Goal: Information Seeking & Learning: Learn about a topic

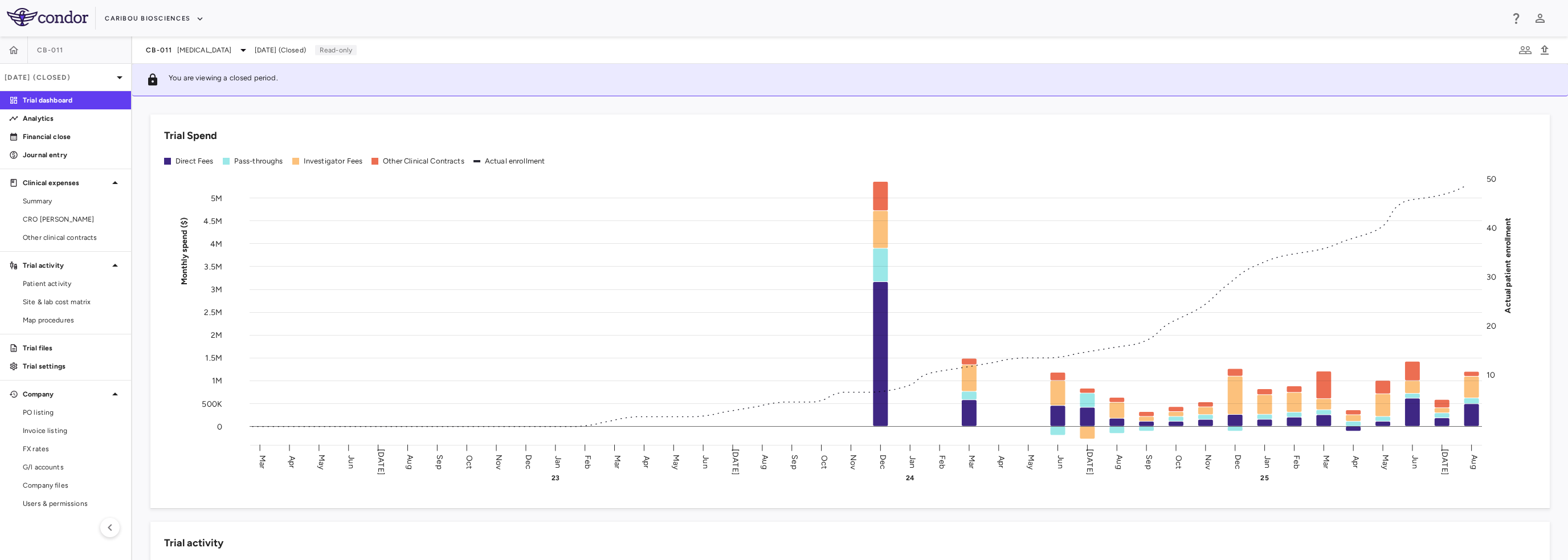
click at [55, 196] on span "Summary" at bounding box center [73, 201] width 99 height 10
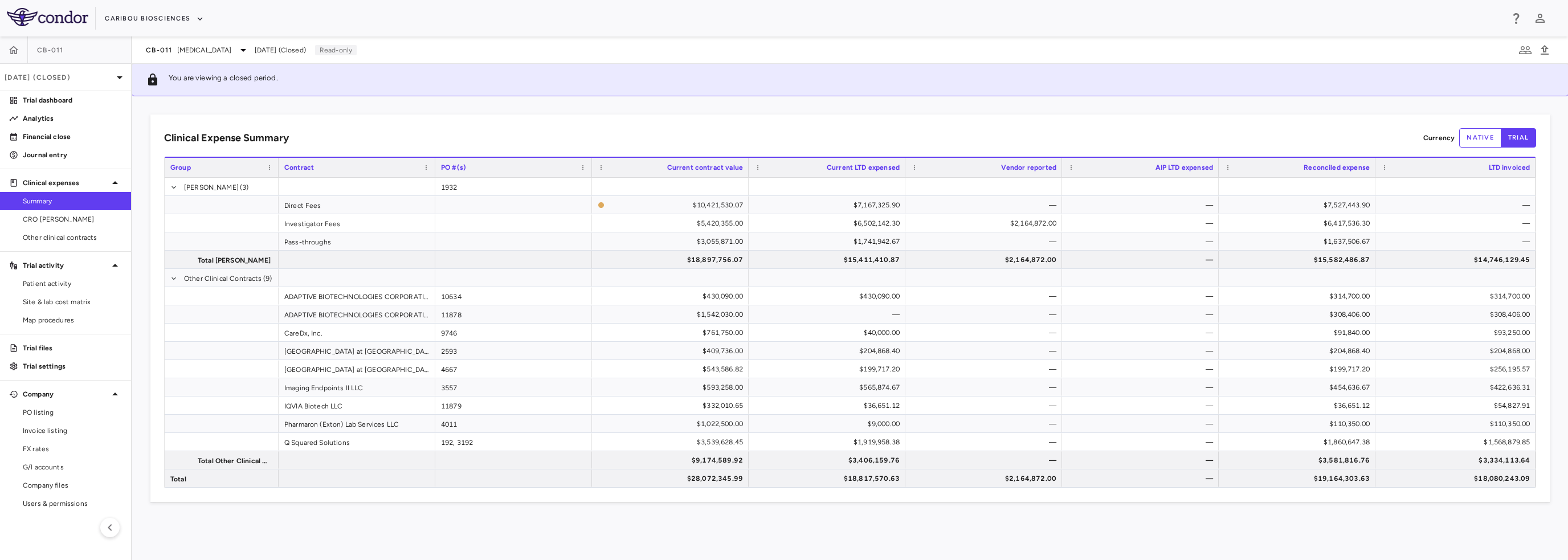
click at [61, 216] on span "CRO Kapadi" at bounding box center [73, 219] width 99 height 10
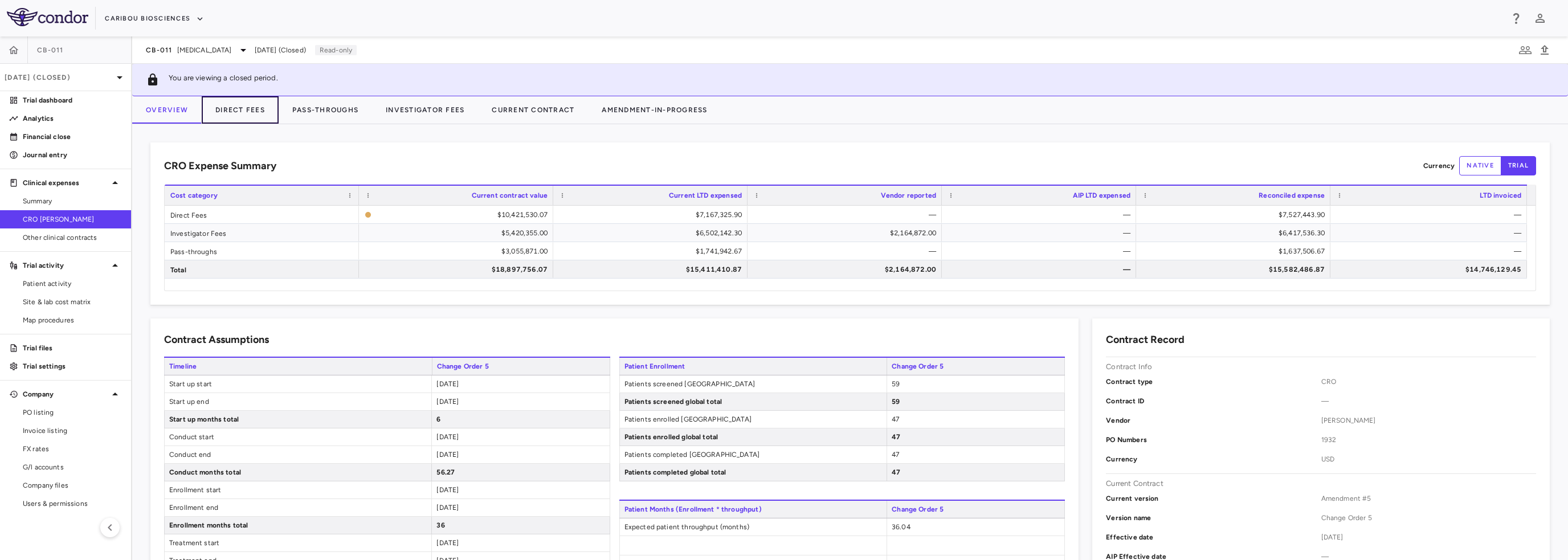
click at [229, 106] on button "Direct Fees" at bounding box center [240, 110] width 77 height 27
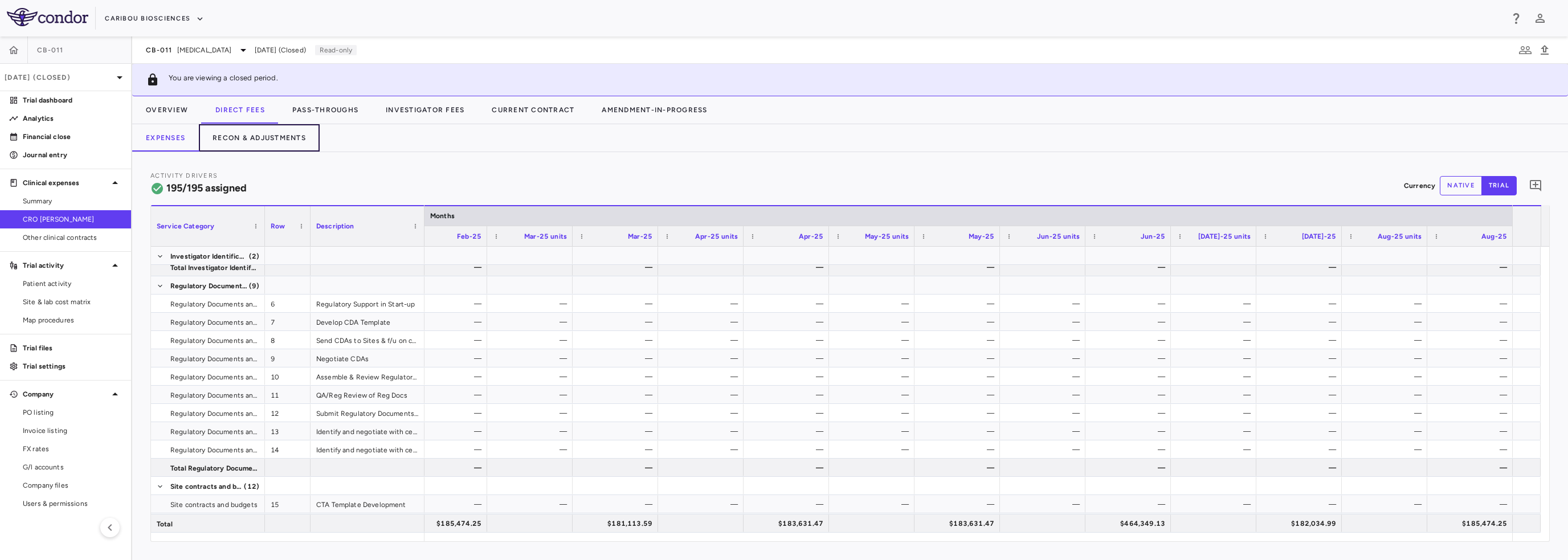
click at [259, 133] on button "Recon & Adjustments" at bounding box center [259, 138] width 121 height 27
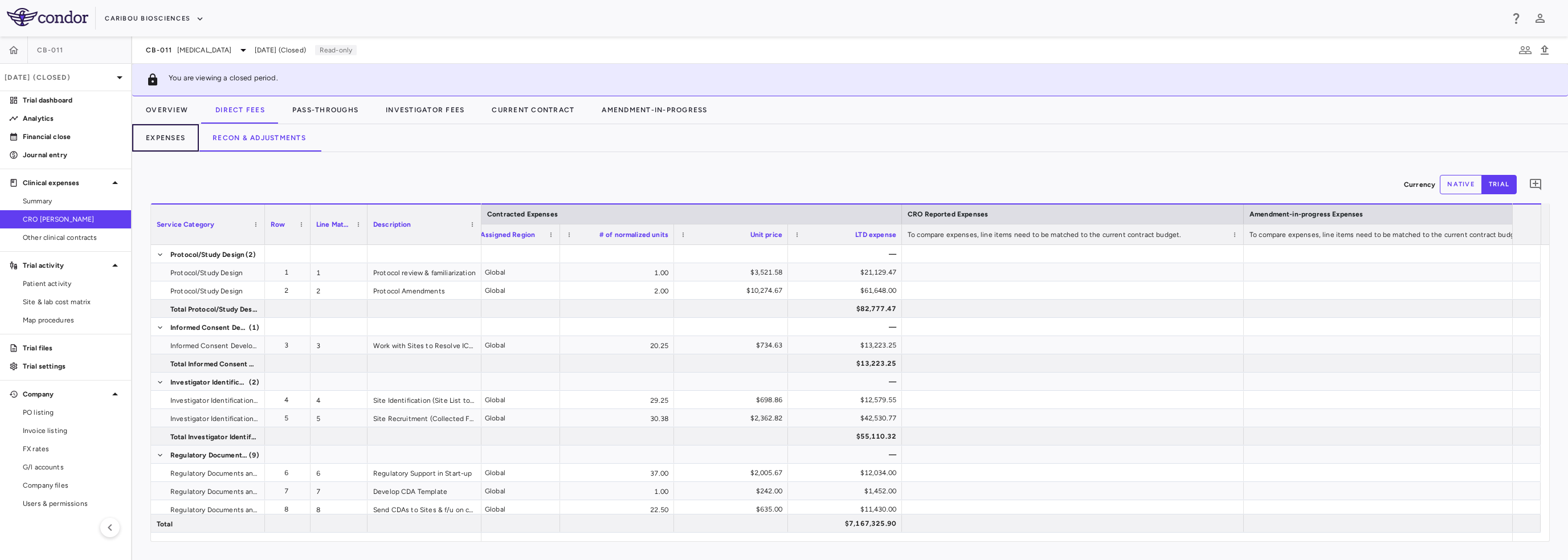
click at [159, 137] on button "Expenses" at bounding box center [165, 138] width 67 height 27
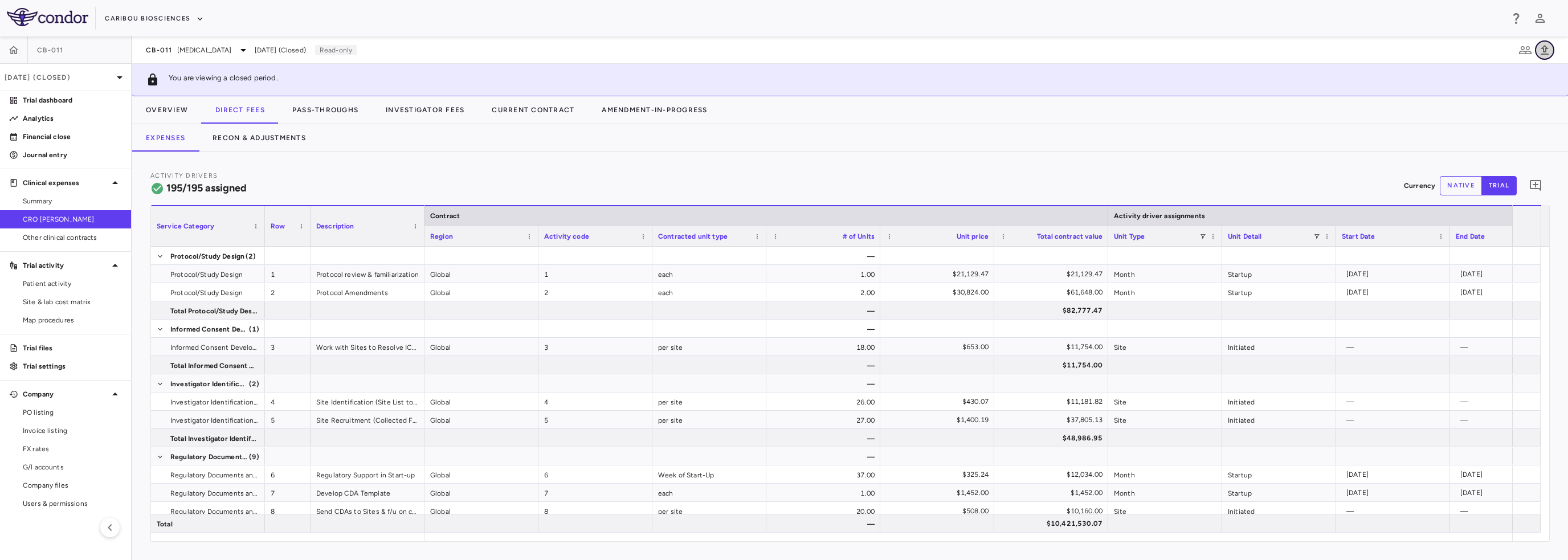
click at [1544, 51] on icon "button" at bounding box center [1544, 50] width 8 height 9
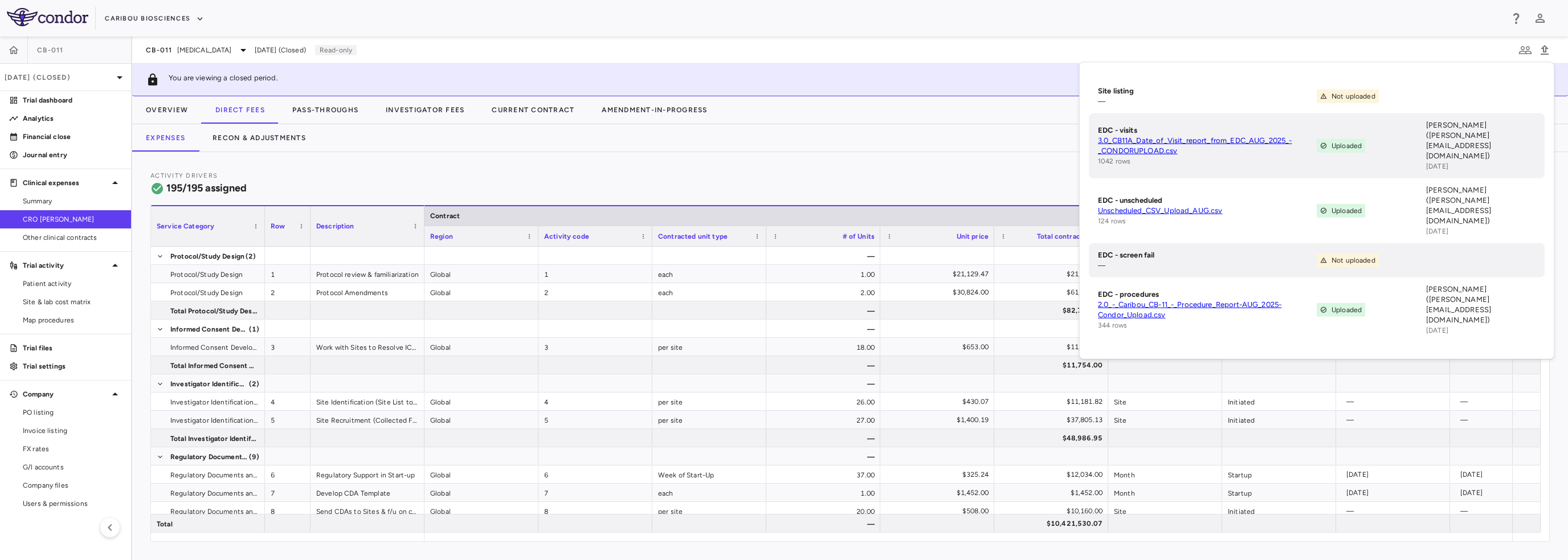
click at [1437, 40] on div "CB-011 Multiple Myeloma Aug 2025 (Closed) Read-only" at bounding box center [850, 50] width 1436 height 27
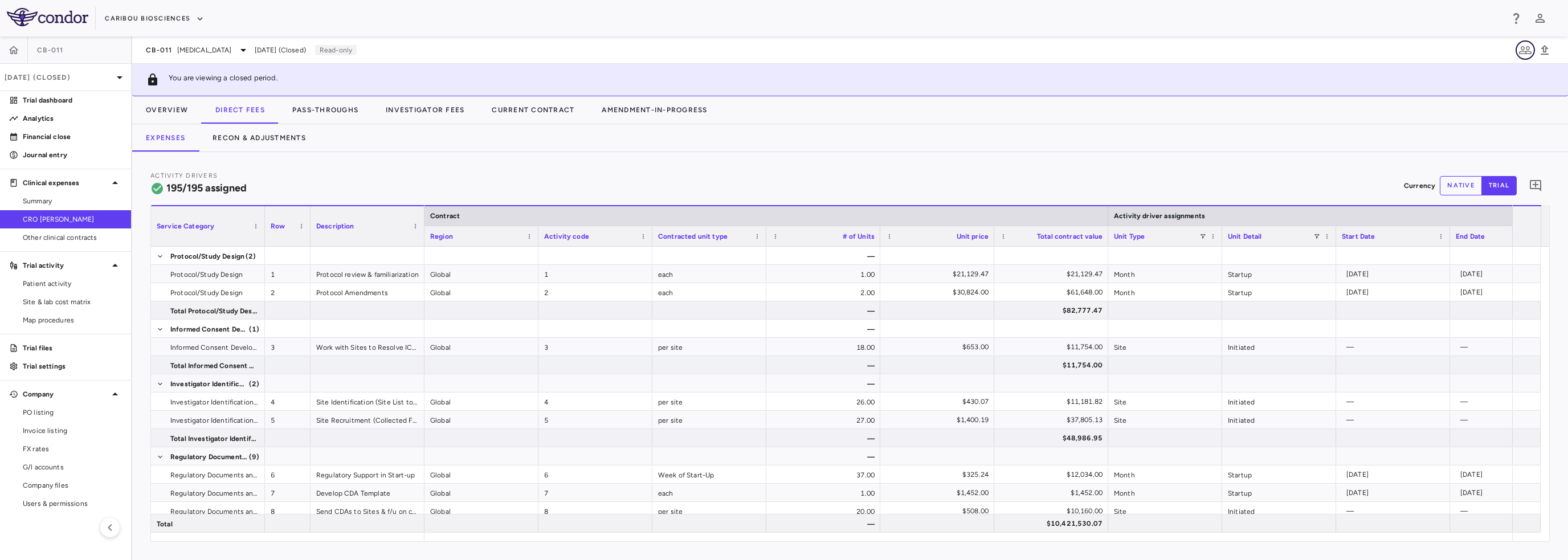
click at [1524, 51] on icon "button" at bounding box center [1525, 50] width 12 height 8
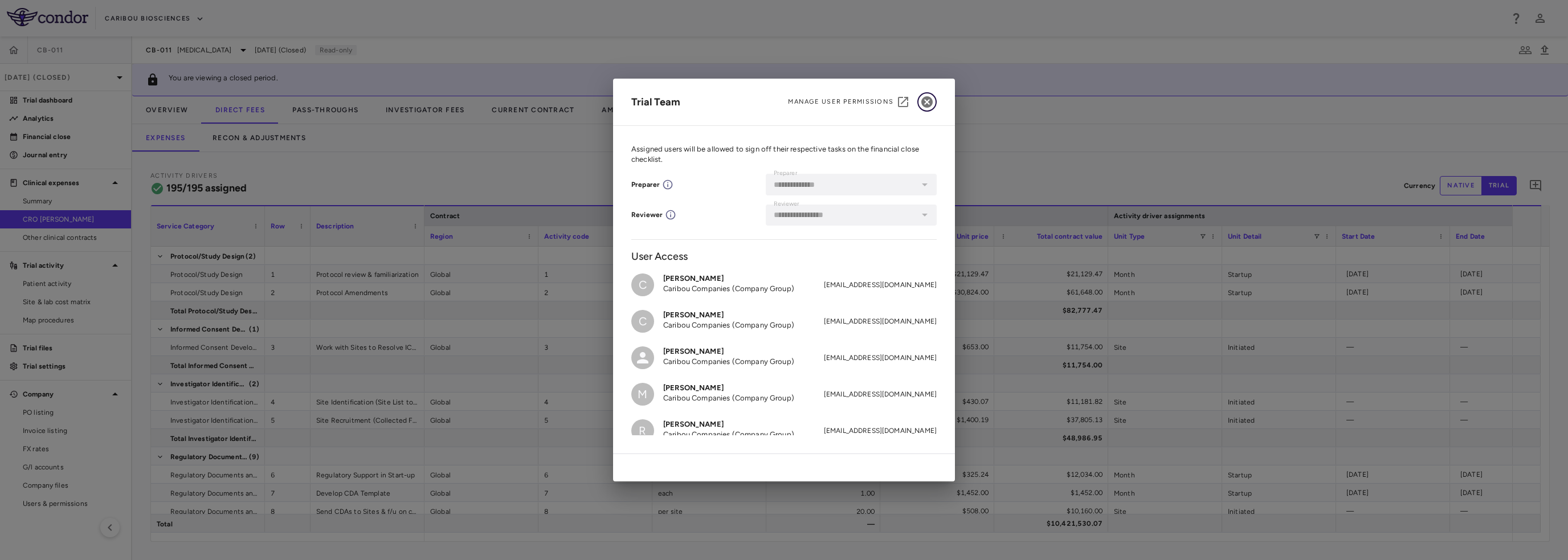
click at [928, 103] on icon "button" at bounding box center [927, 101] width 14 height 14
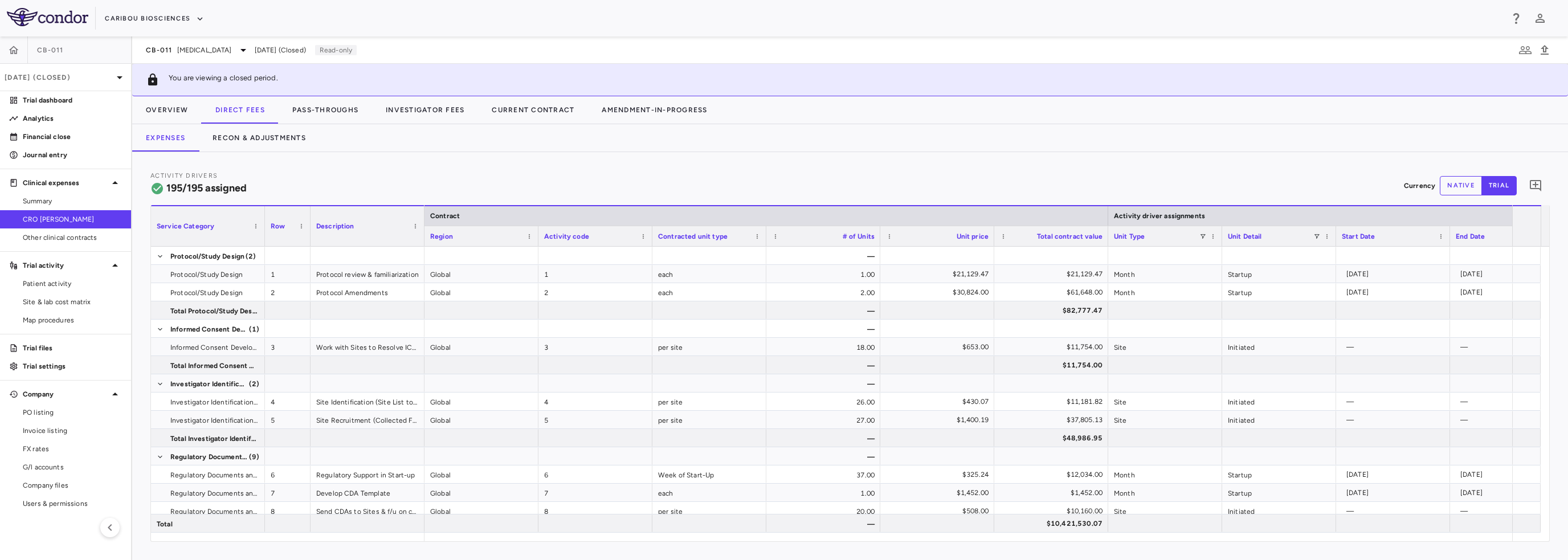
click at [304, 227] on span at bounding box center [302, 226] width 7 height 7
click at [445, 164] on div "Activity Drivers 195/195 assigned Currency native trial Press ENTER to sort. Pr…" at bounding box center [850, 356] width 1436 height 408
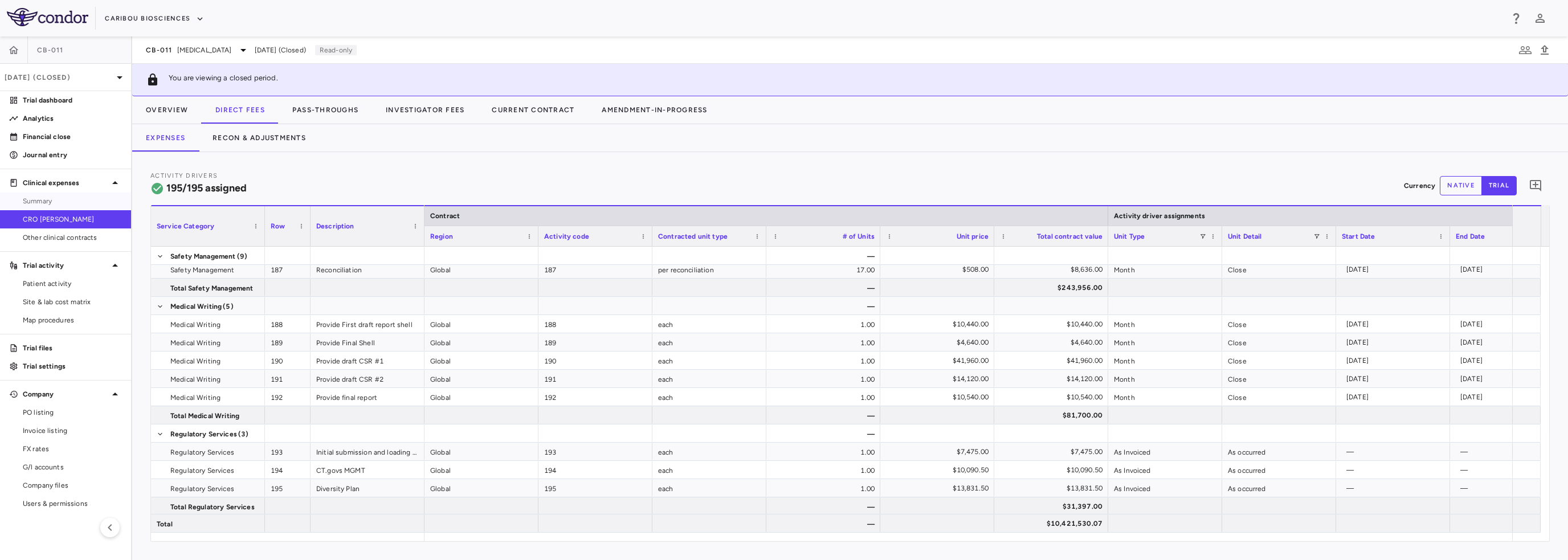
click at [72, 201] on span "Summary" at bounding box center [73, 201] width 99 height 10
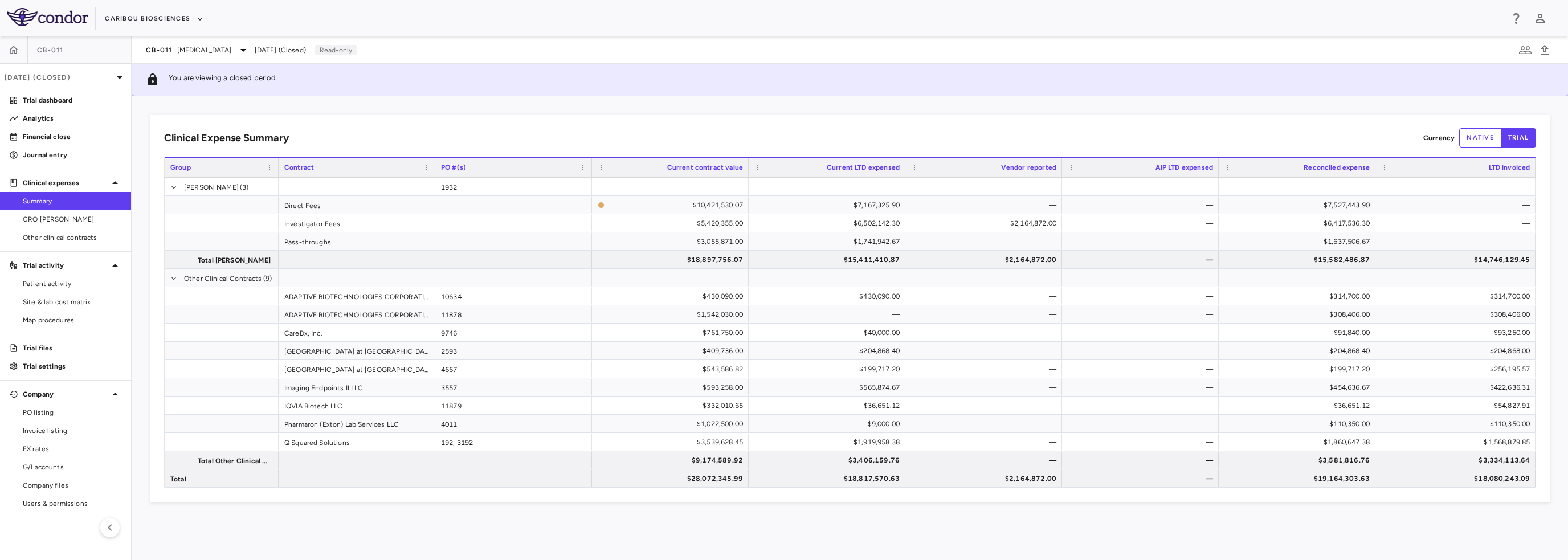
click at [43, 213] on link "CRO Kapadi" at bounding box center [65, 220] width 131 height 17
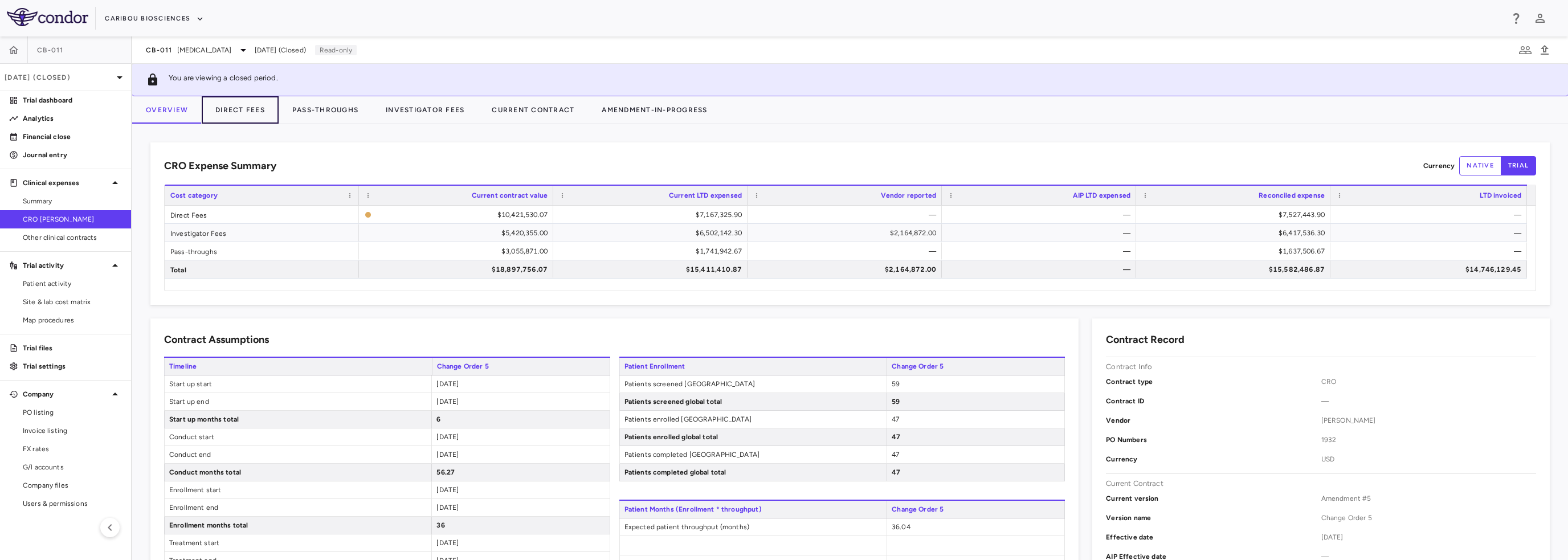
click at [240, 110] on button "Direct Fees" at bounding box center [240, 110] width 77 height 27
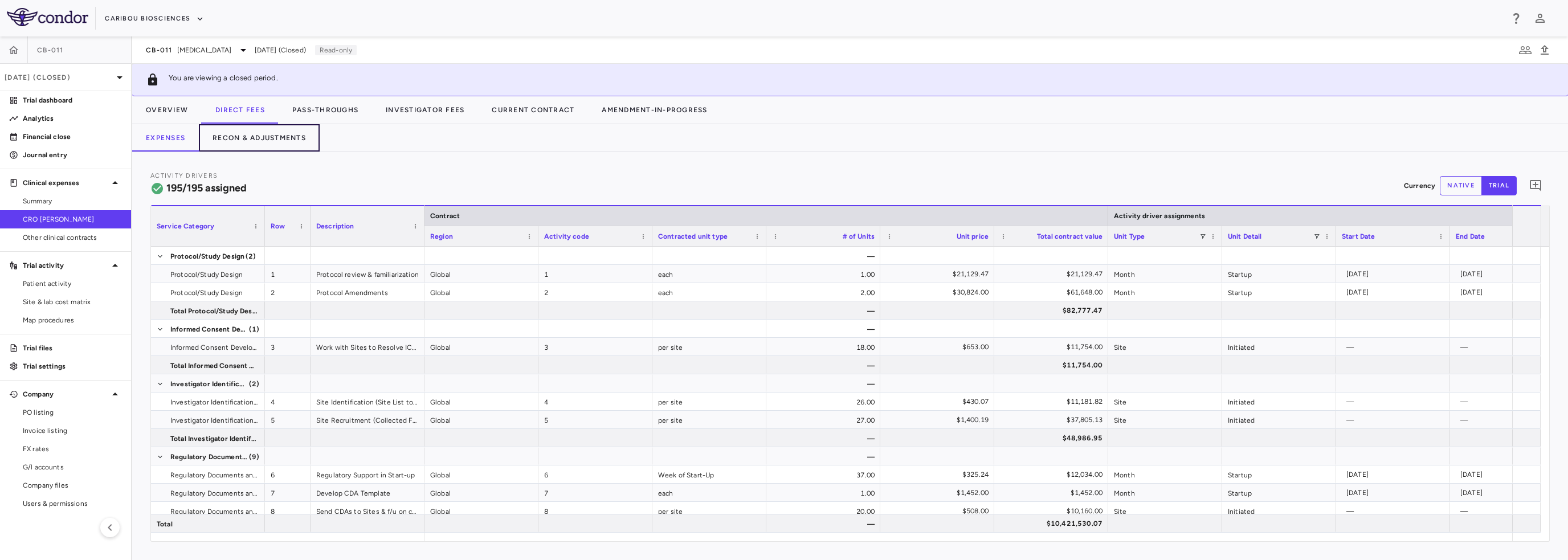
click at [264, 141] on button "Recon & Adjustments" at bounding box center [259, 138] width 121 height 27
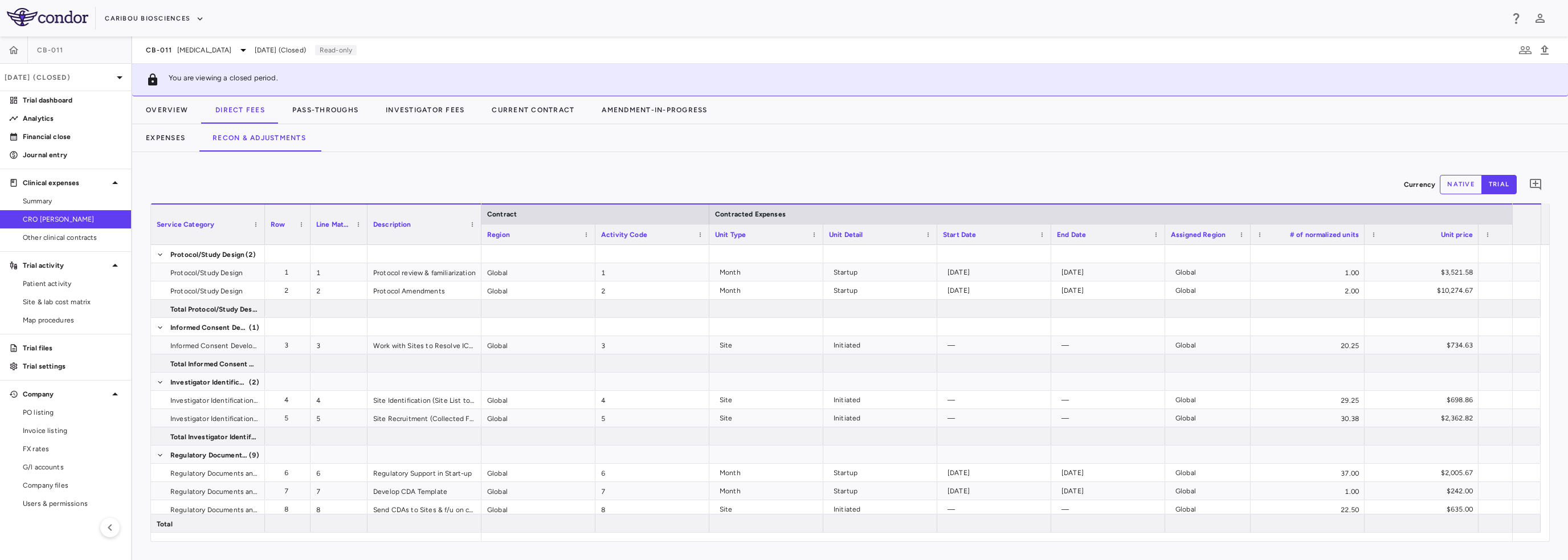
click at [1454, 190] on button "native" at bounding box center [1461, 185] width 42 height 19
click at [1511, 187] on button "trial" at bounding box center [1498, 185] width 35 height 19
click at [1539, 186] on icon "Add comment" at bounding box center [1535, 184] width 14 height 14
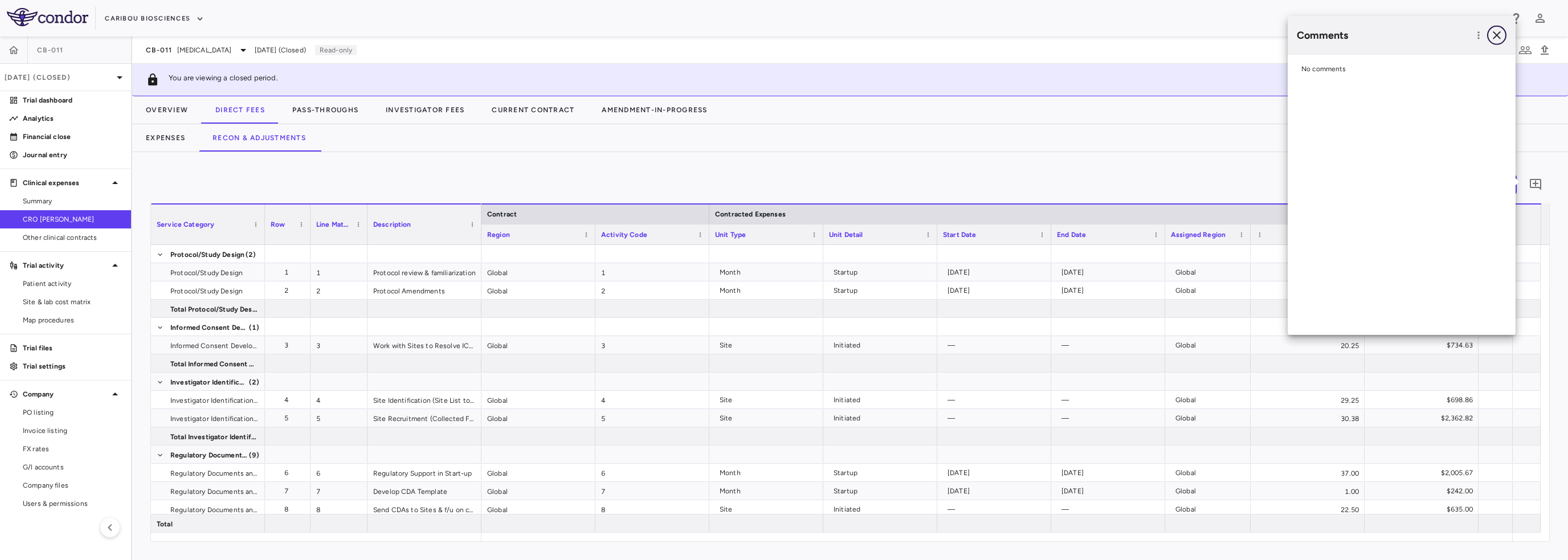
click at [1498, 36] on icon "button" at bounding box center [1496, 35] width 8 height 8
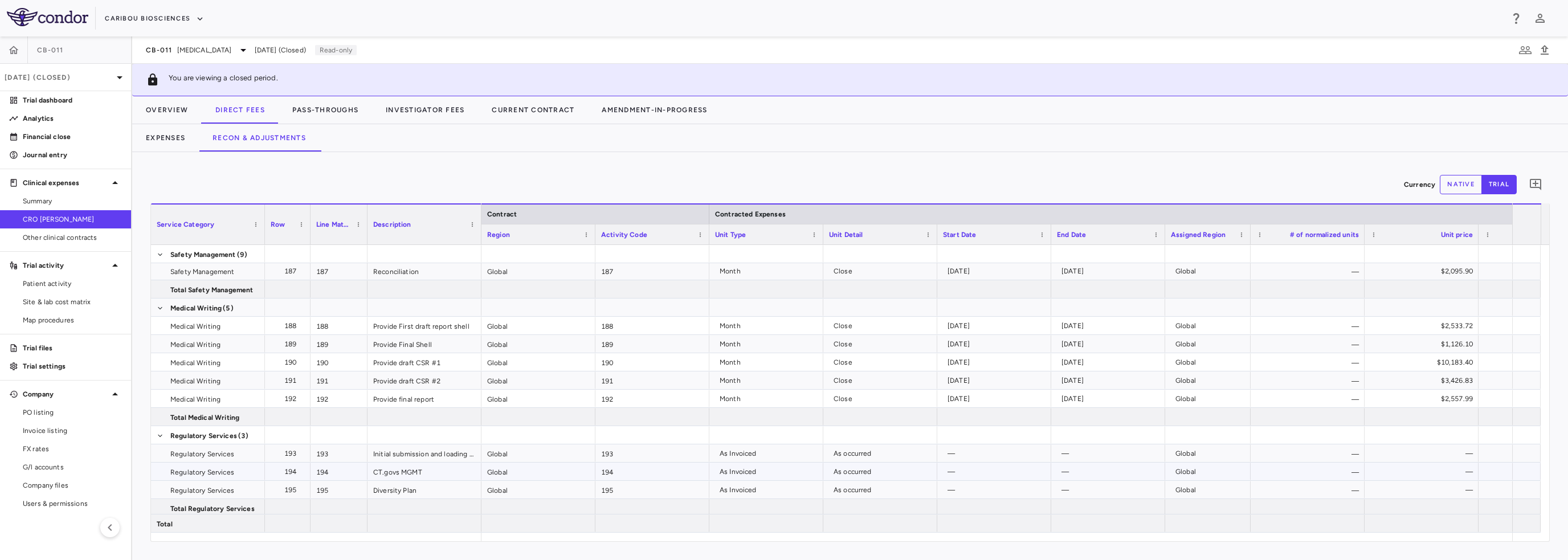
scroll to position [4158, 0]
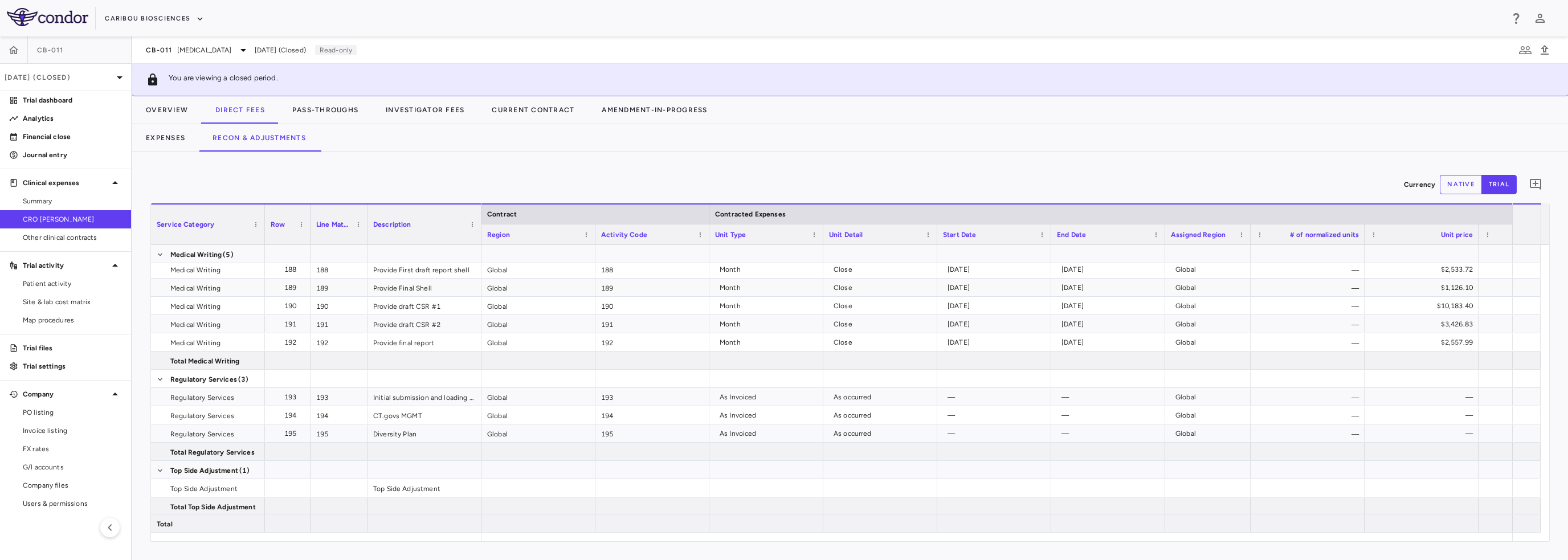
click at [67, 223] on span "CRO Kapadi" at bounding box center [73, 219] width 99 height 10
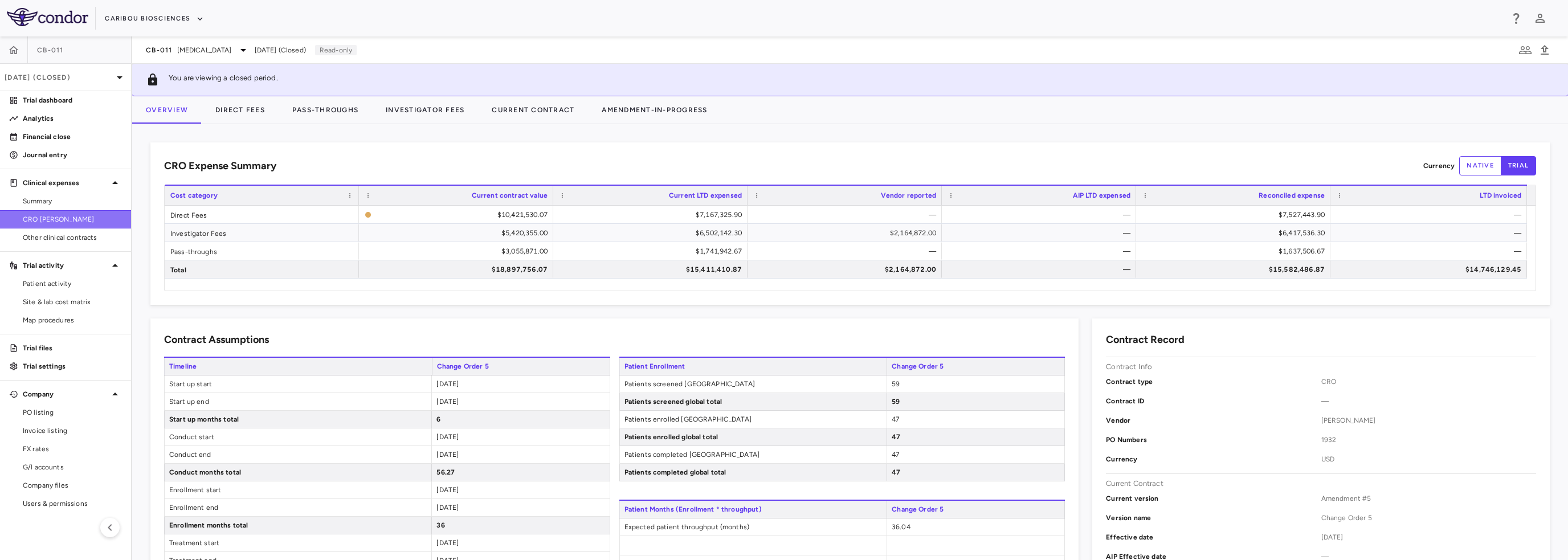
click at [40, 218] on span "CRO Kapadi" at bounding box center [73, 219] width 99 height 10
click at [256, 118] on button "Direct Fees" at bounding box center [240, 110] width 77 height 27
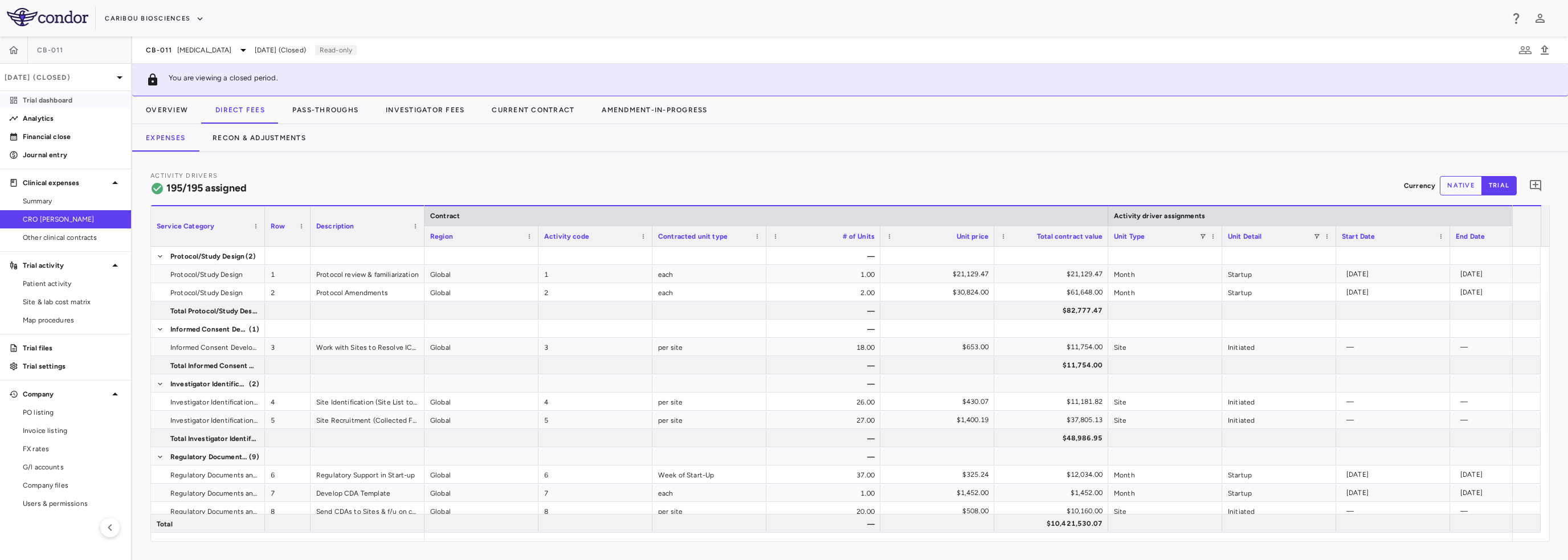
click at [98, 106] on link "Trial dashboard" at bounding box center [65, 101] width 131 height 17
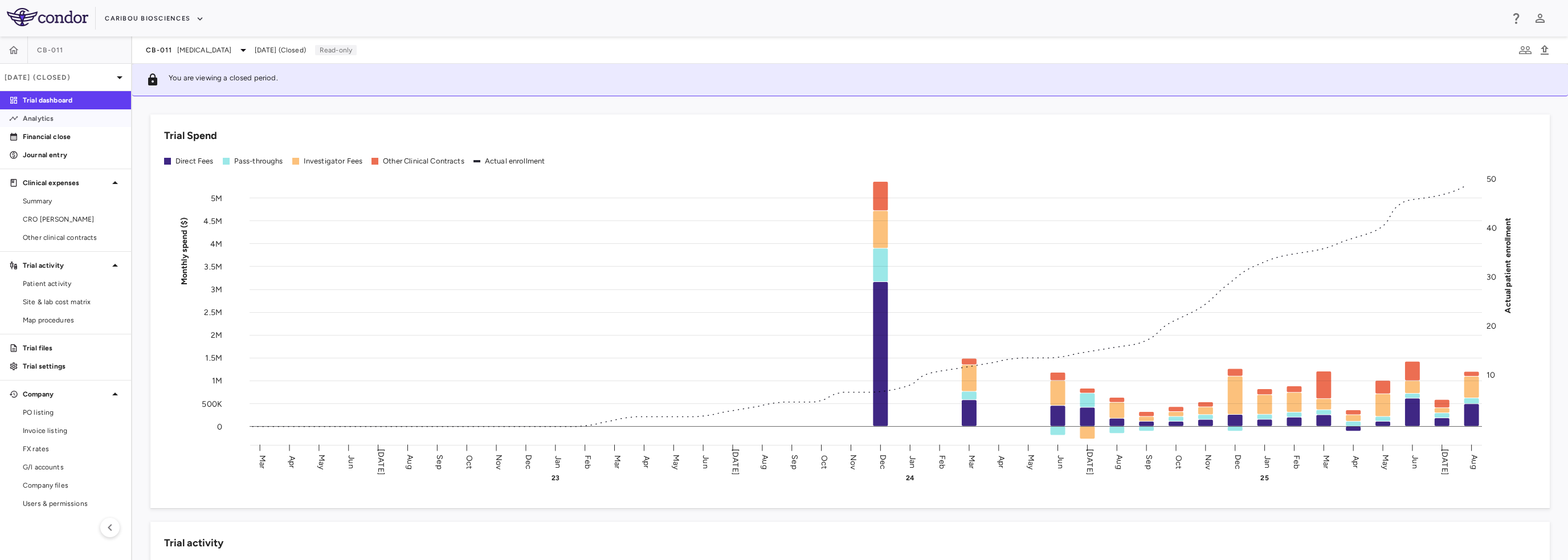
click at [93, 118] on p "Analytics" at bounding box center [73, 118] width 99 height 10
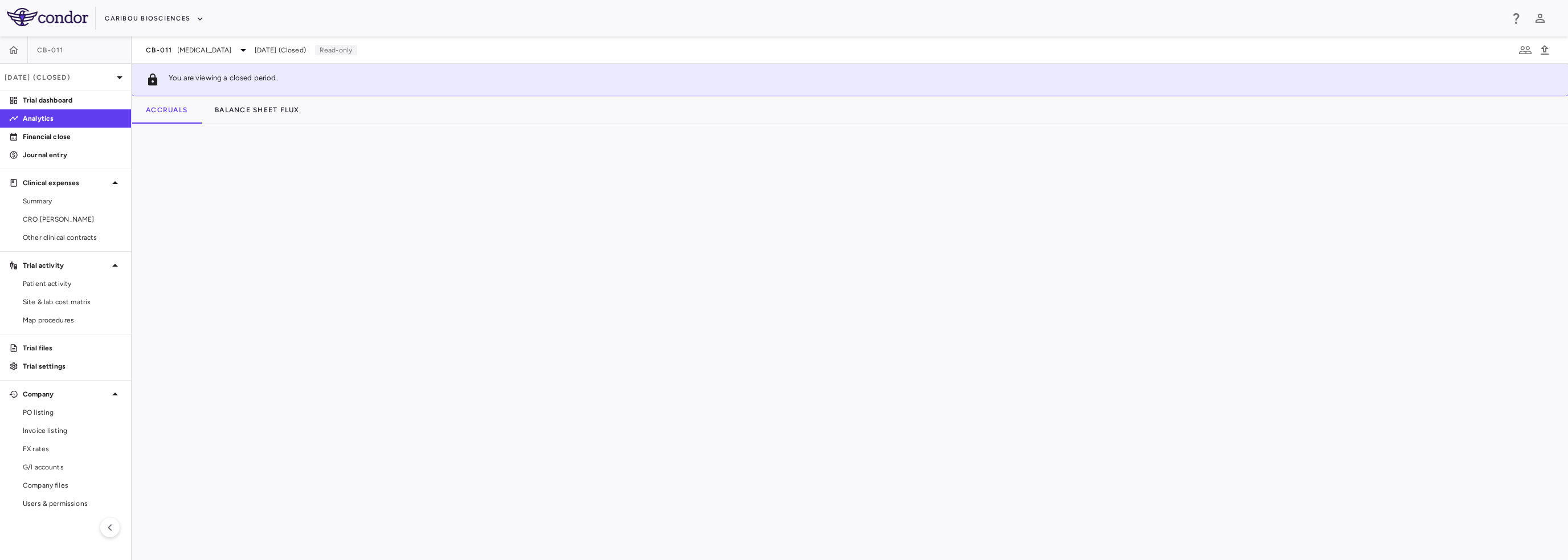
click at [91, 136] on p "Financial close" at bounding box center [73, 136] width 99 height 10
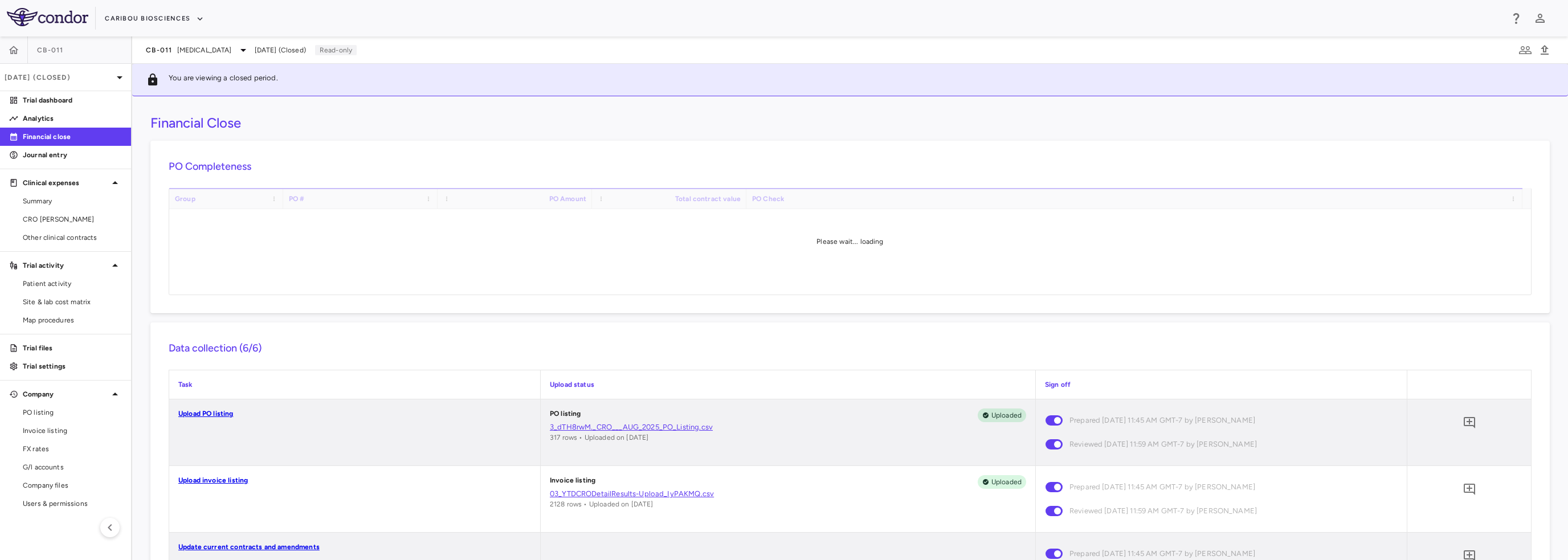
click at [88, 159] on p "Journal entry" at bounding box center [73, 155] width 99 height 10
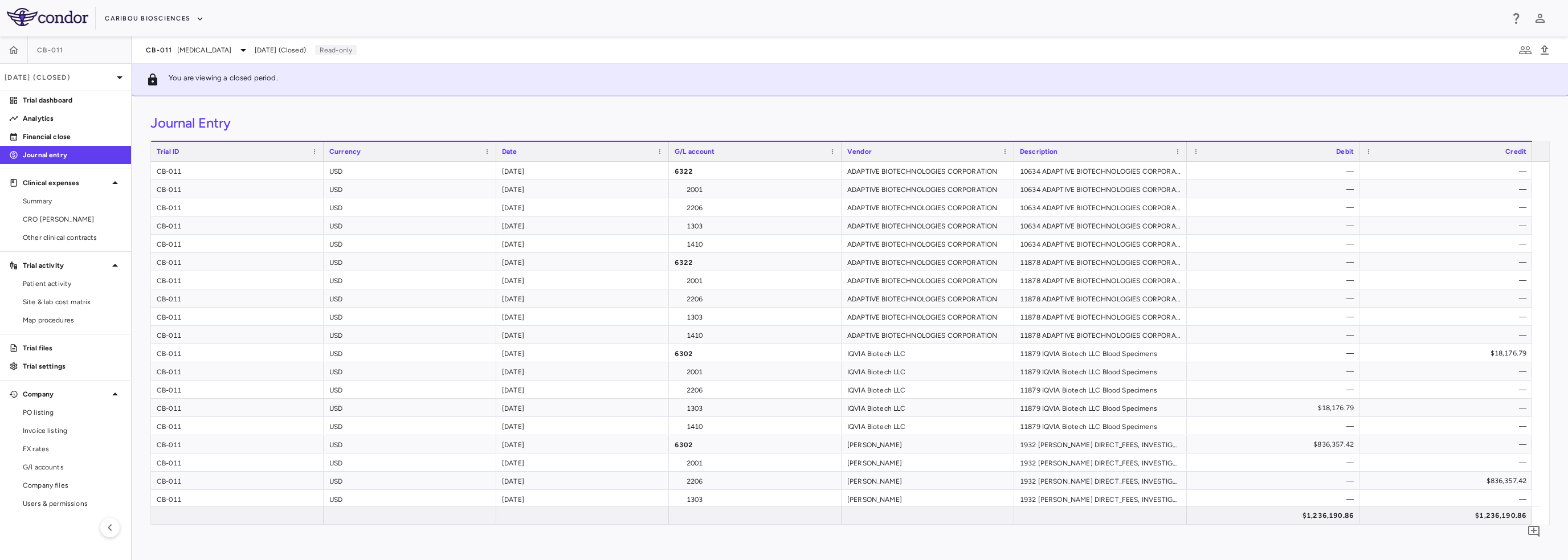
click at [78, 198] on span "Summary" at bounding box center [73, 201] width 99 height 10
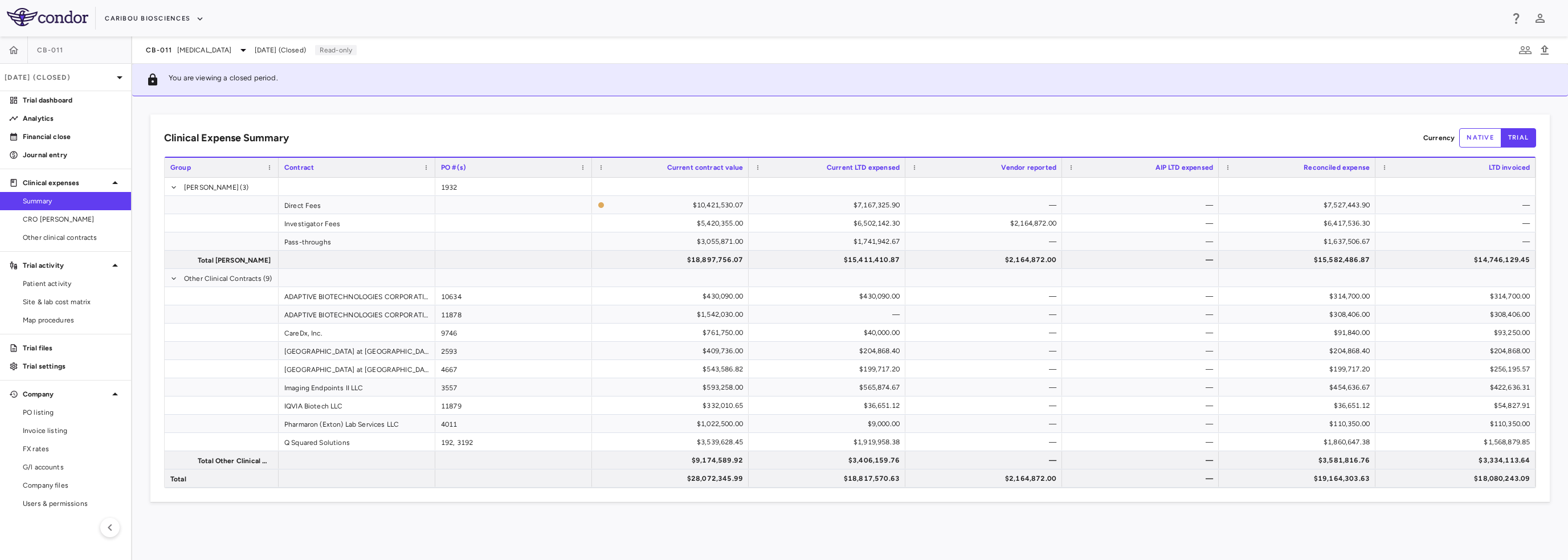
click at [82, 220] on span "CRO Kapadi" at bounding box center [73, 219] width 99 height 10
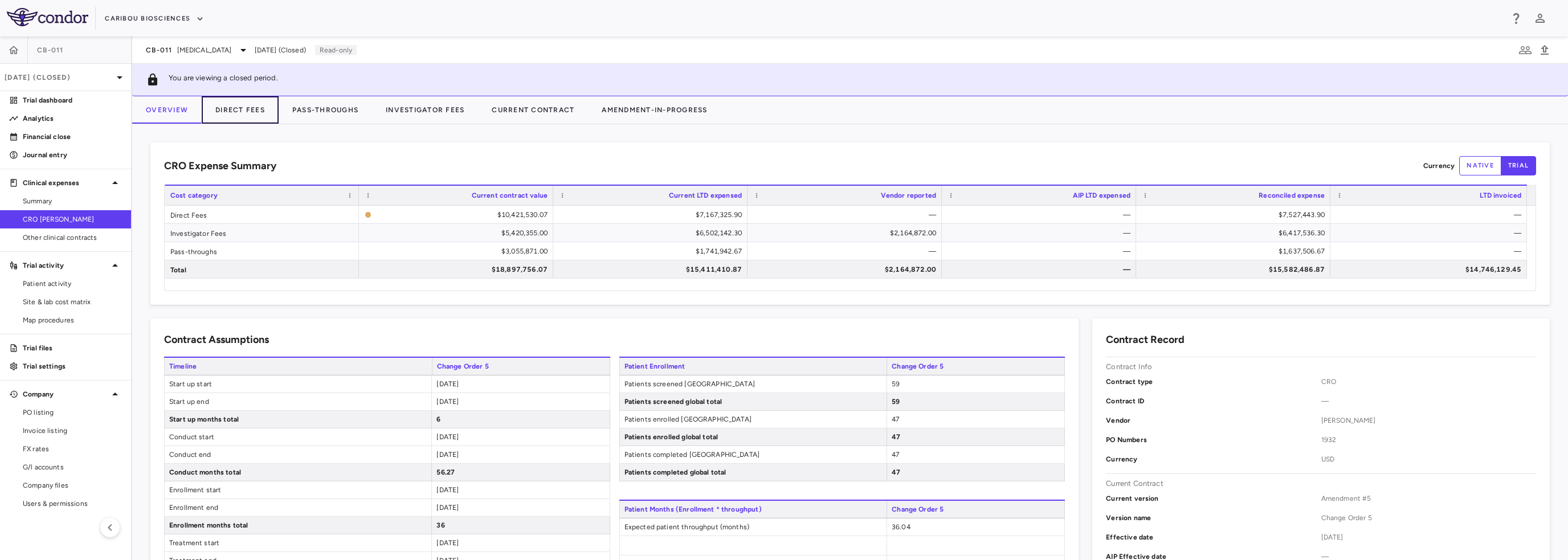
click at [208, 107] on button "Direct Fees" at bounding box center [240, 110] width 77 height 27
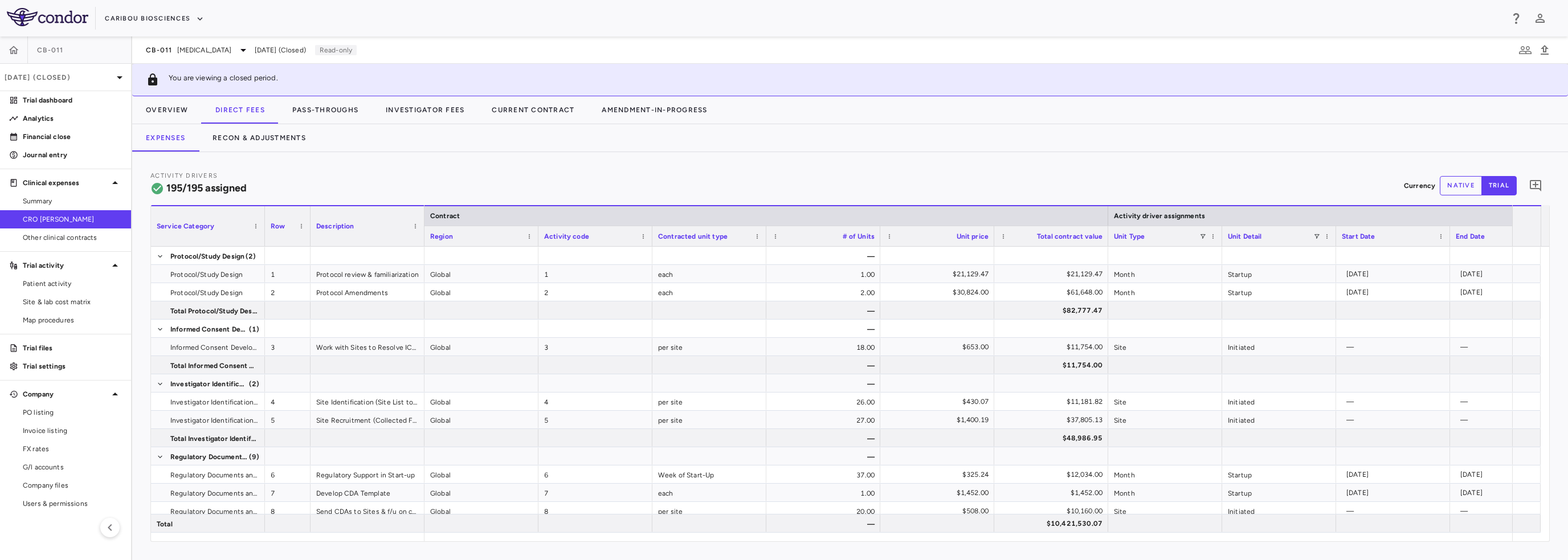
click at [111, 76] on p "Aug 2025 (Closed)" at bounding box center [58, 78] width 108 height 10
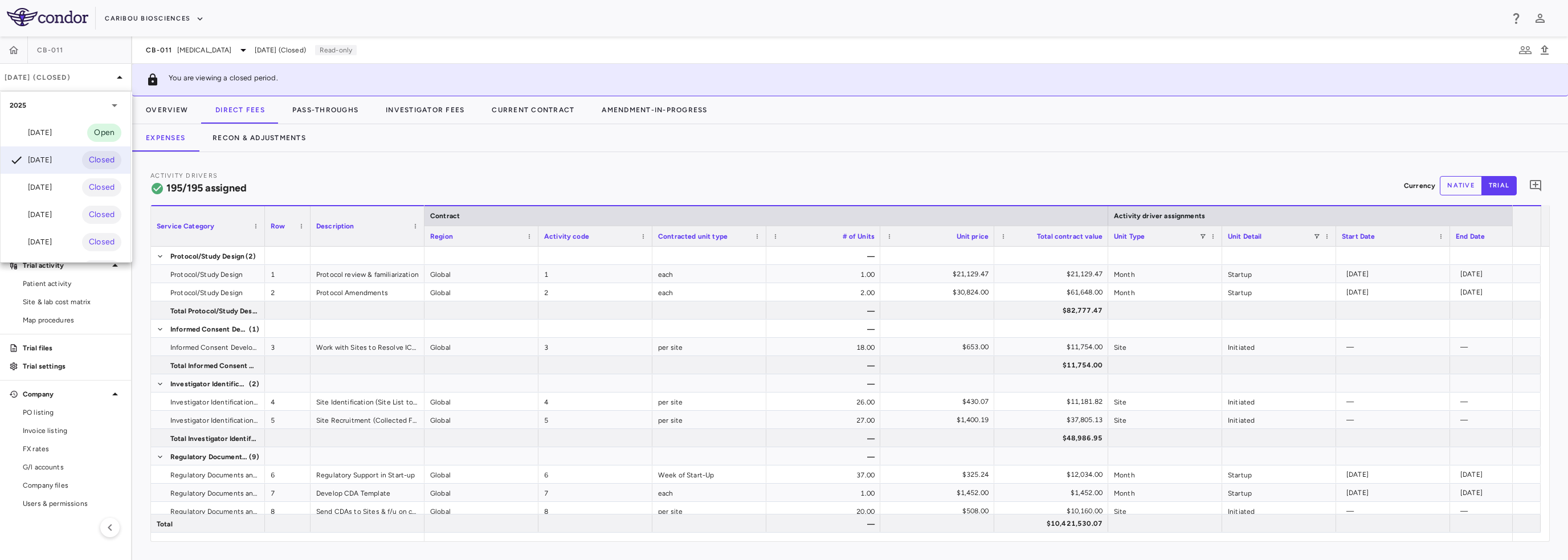
click at [328, 175] on div at bounding box center [784, 280] width 1568 height 560
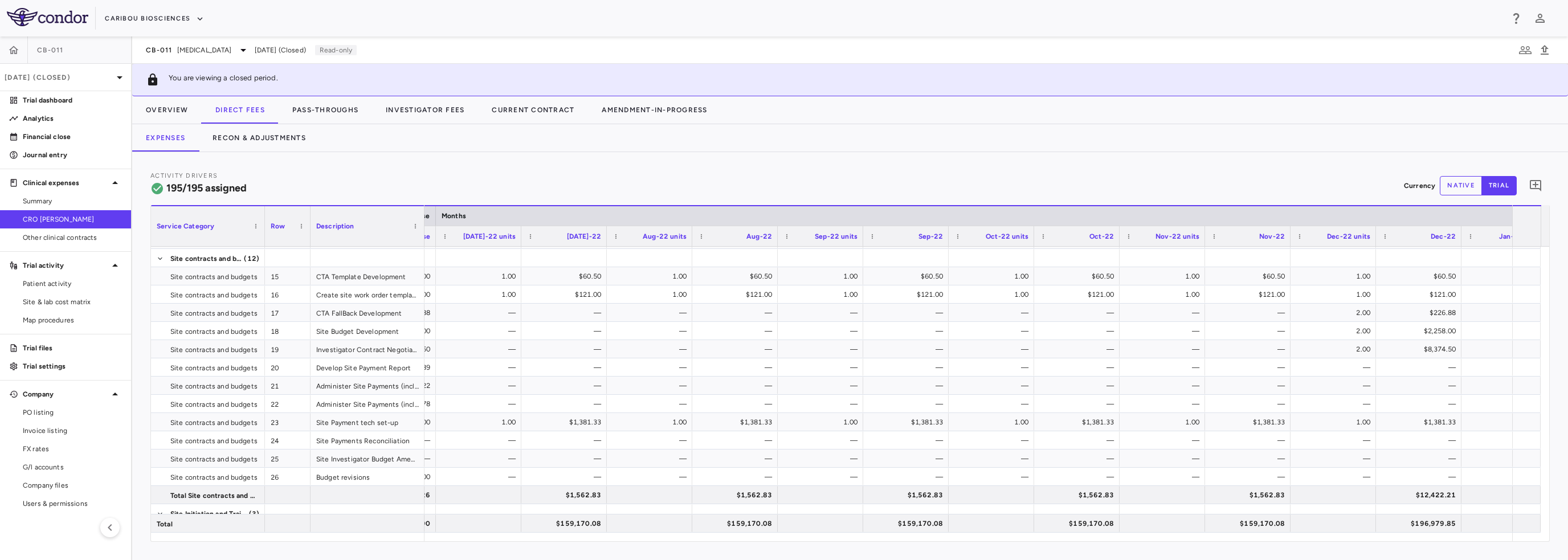
scroll to position [0, 3032]
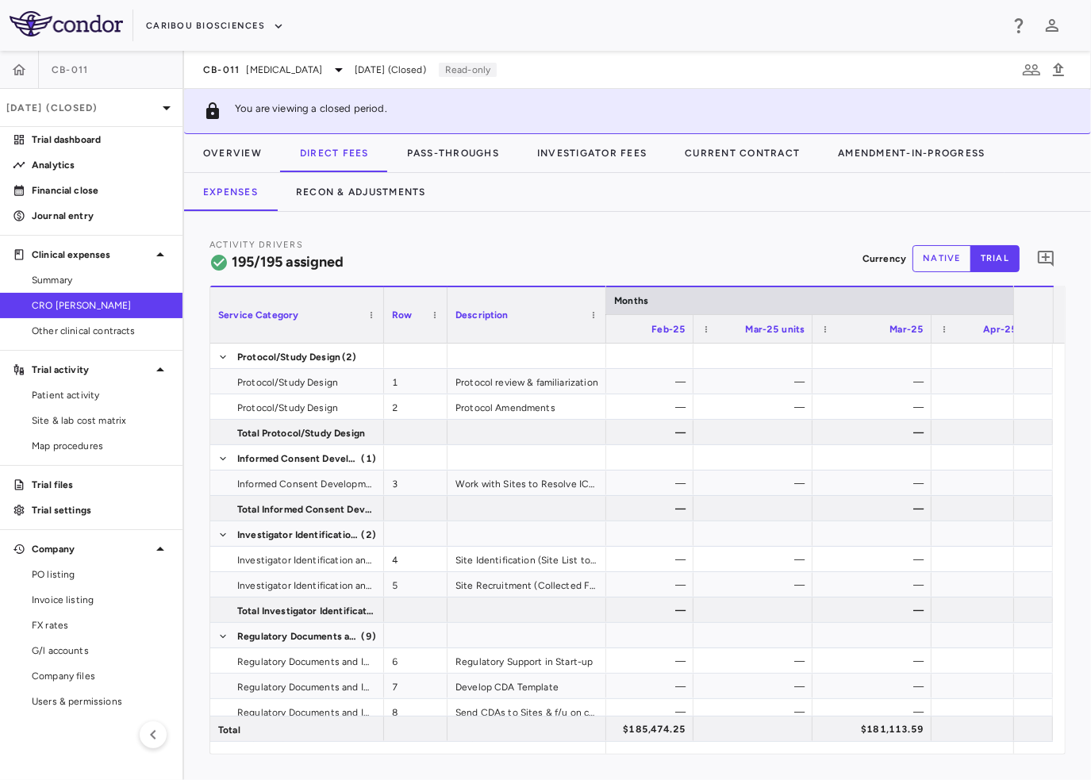
drag, startPoint x: 368, startPoint y: 314, endPoint x: 383, endPoint y: 342, distance: 31.6
click at [383, 342] on div "Service Category Row Description Months 15" at bounding box center [637, 520] width 854 height 468
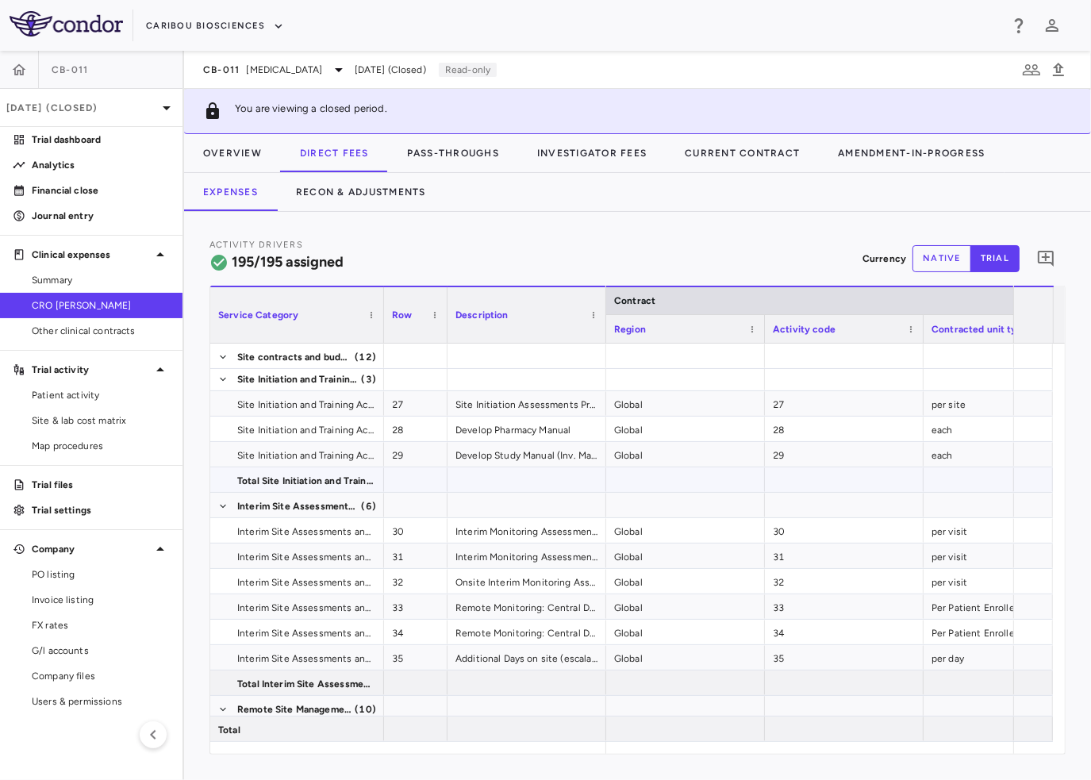
scroll to position [1031, 0]
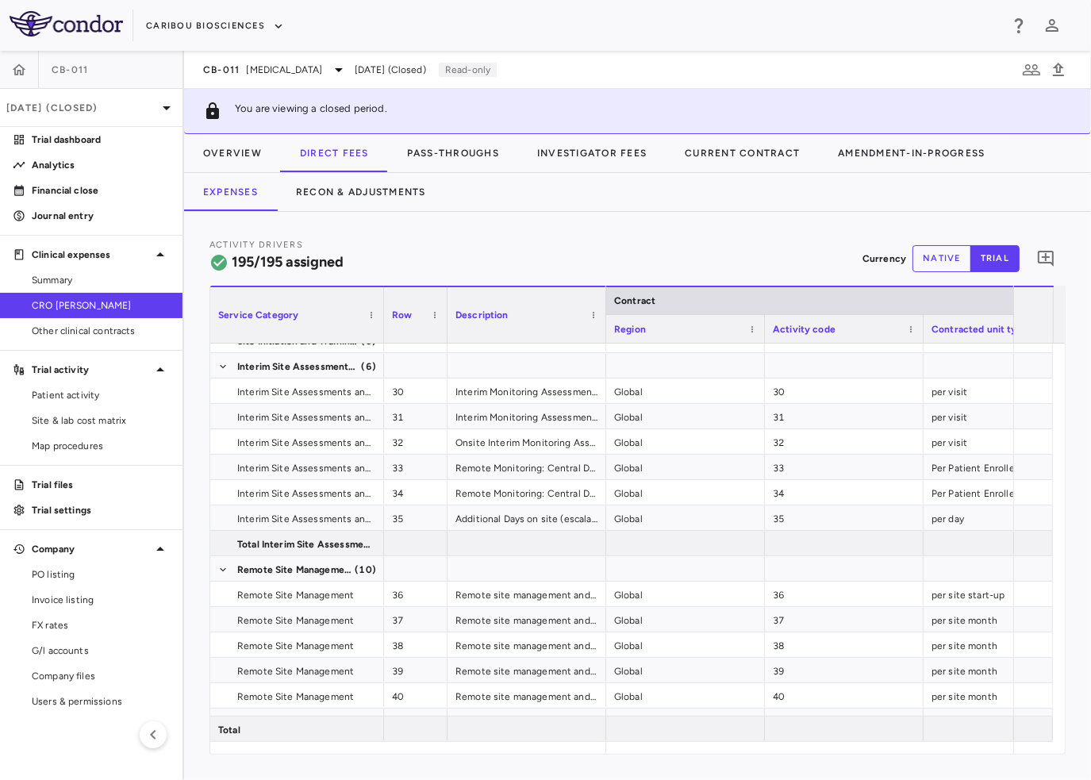
click at [688, 248] on div "Activity Drivers 195/195 assigned Currency native trial" at bounding box center [637, 258] width 856 height 42
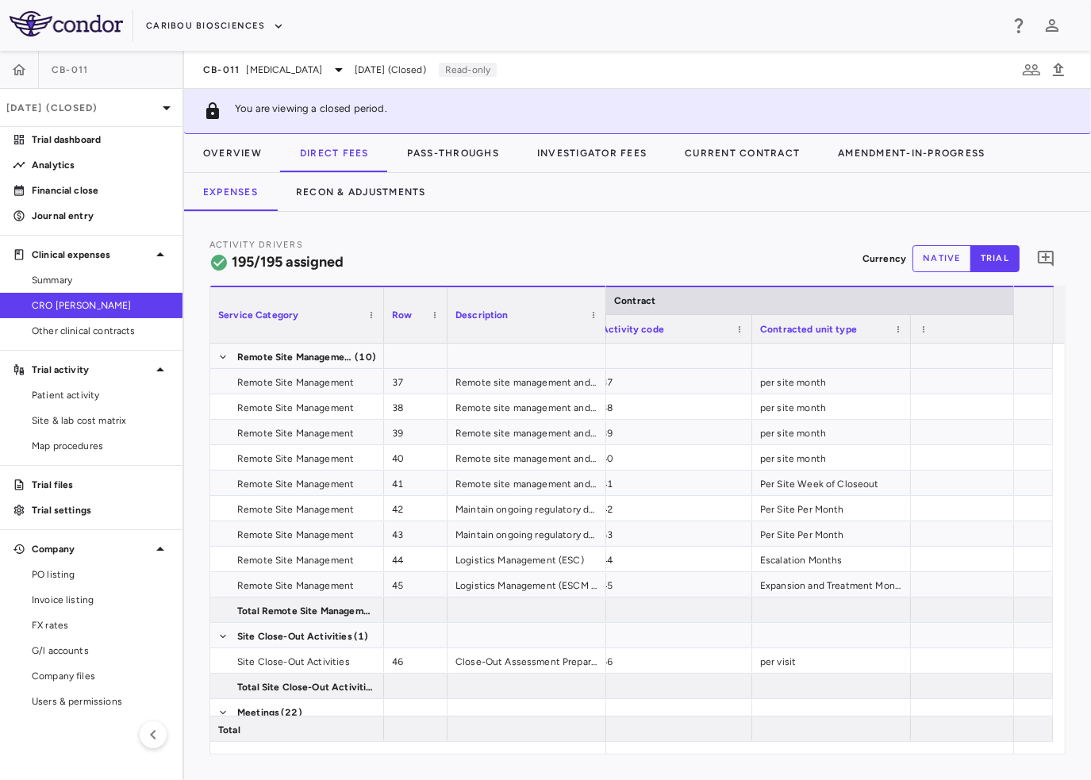
scroll to position [0, 209]
